Goal: Information Seeking & Learning: Check status

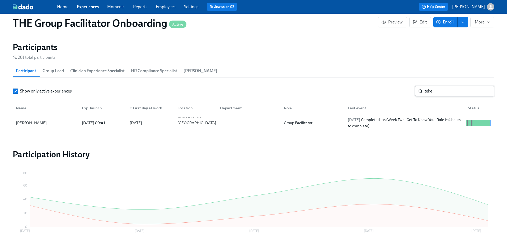
click at [442, 89] on input "teke" at bounding box center [460, 91] width 70 height 11
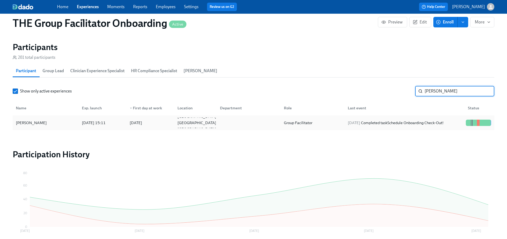
type input "[PERSON_NAME]"
click at [435, 118] on div "[DATE] Completed task Schedule Onboarding Check-Out!" at bounding box center [403, 123] width 120 height 11
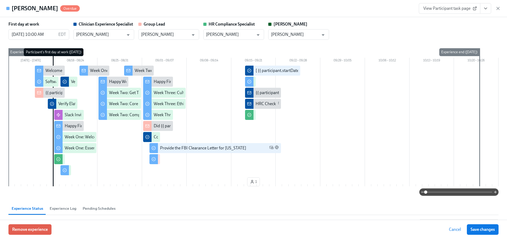
click at [487, 8] on icon "View task page" at bounding box center [485, 8] width 5 height 5
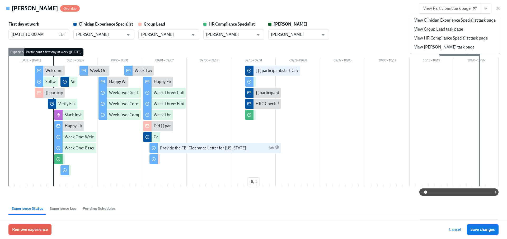
click at [456, 20] on link "View Clinician Experience Specialist task page" at bounding box center [454, 20] width 81 height 6
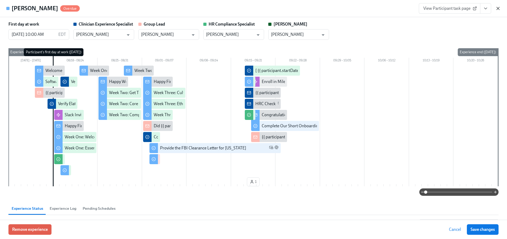
click at [497, 10] on icon "button" at bounding box center [498, 8] width 3 height 3
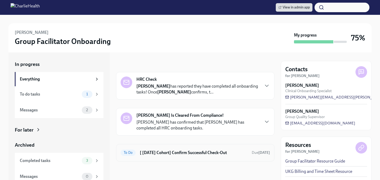
click at [188, 148] on div "To Do [ Aug 18th Cohort] Confirm Successful Check-Out Due in 7 days" at bounding box center [195, 152] width 158 height 17
click at [183, 154] on h6 "[ [DATE] Cohort] Confirm Successful Check-Out" at bounding box center [194, 152] width 108 height 6
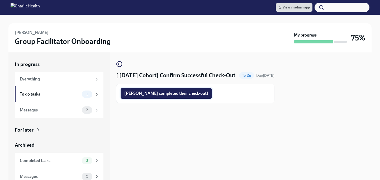
click at [150, 96] on span "Alexis completed their check-out!" at bounding box center [166, 93] width 84 height 5
